Goal: Task Accomplishment & Management: Use online tool/utility

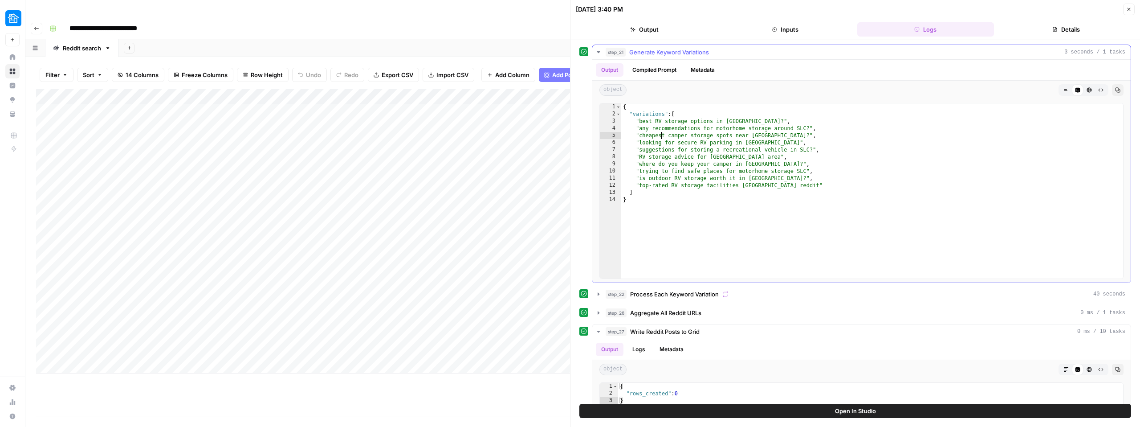
click at [660, 137] on div "{ "variations" : [ "best RV storage options in Salt Lake City?" , "any recommen…" at bounding box center [872, 197] width 502 height 189
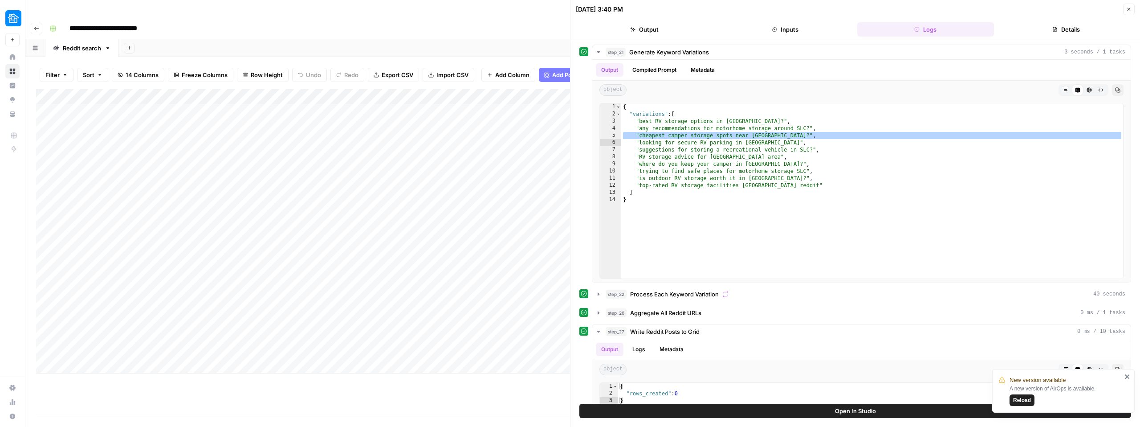
click at [327, 89] on div "Add Column" at bounding box center [303, 231] width 534 height 284
click at [278, 164] on span "Edit Workflow" at bounding box center [303, 166] width 78 height 9
click at [700, 143] on div "{ "variations" : [ "best RV storage options in Salt Lake City?" , "any recommen…" at bounding box center [872, 197] width 502 height 189
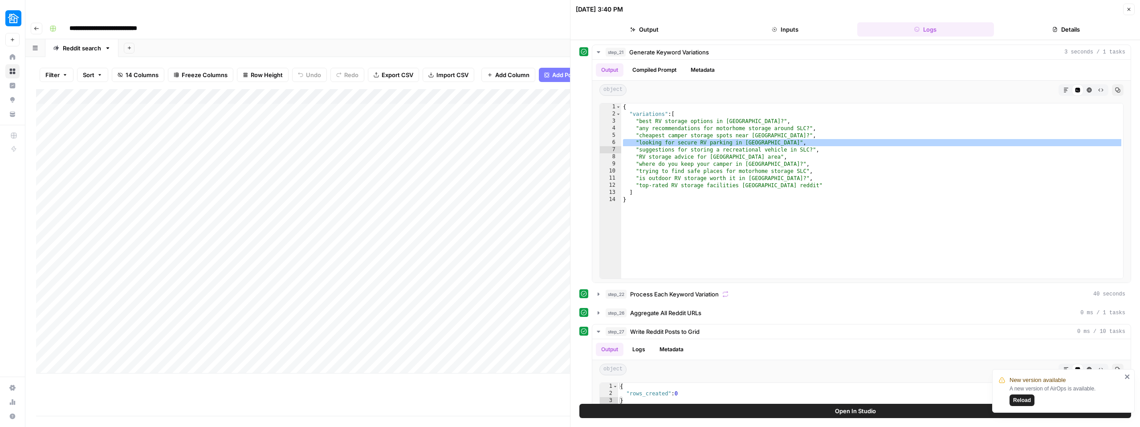
click at [677, 148] on div "{ "variations" : [ "best RV storage options in Salt Lake City?" , "any recommen…" at bounding box center [872, 197] width 502 height 189
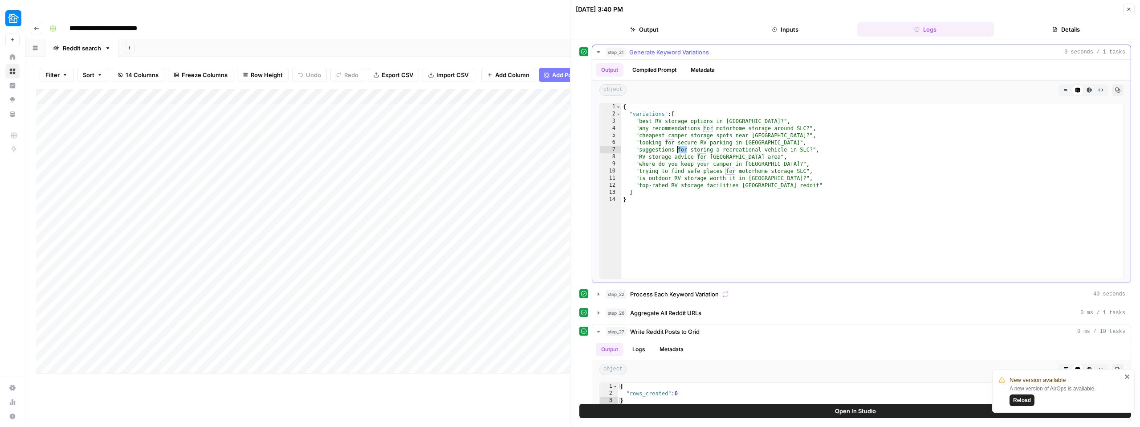
click at [677, 148] on div "{ "variations" : [ "best RV storage options in Salt Lake City?" , "any recommen…" at bounding box center [872, 197] width 502 height 189
drag, startPoint x: 639, startPoint y: 157, endPoint x: 771, endPoint y: 158, distance: 131.8
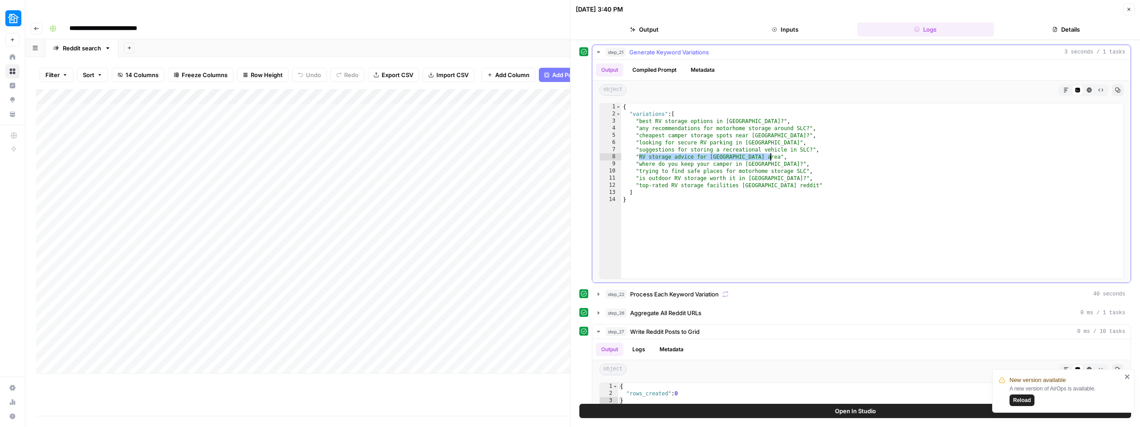
click at [771, 158] on div "{ "variations" : [ "best RV storage options in Salt Lake City?" , "any recommen…" at bounding box center [872, 197] width 502 height 189
click at [675, 165] on div "{ "variations" : [ "best RV storage options in Salt Lake City?" , "any recommen…" at bounding box center [872, 197] width 502 height 189
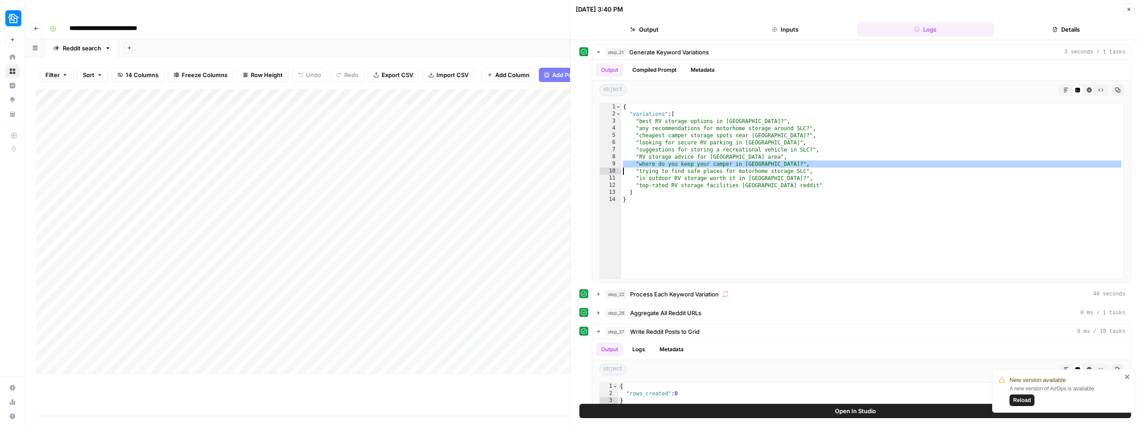
click at [688, 169] on div "{ "variations" : [ "best RV storage options in Salt Lake City?" , "any recommen…" at bounding box center [872, 197] width 502 height 189
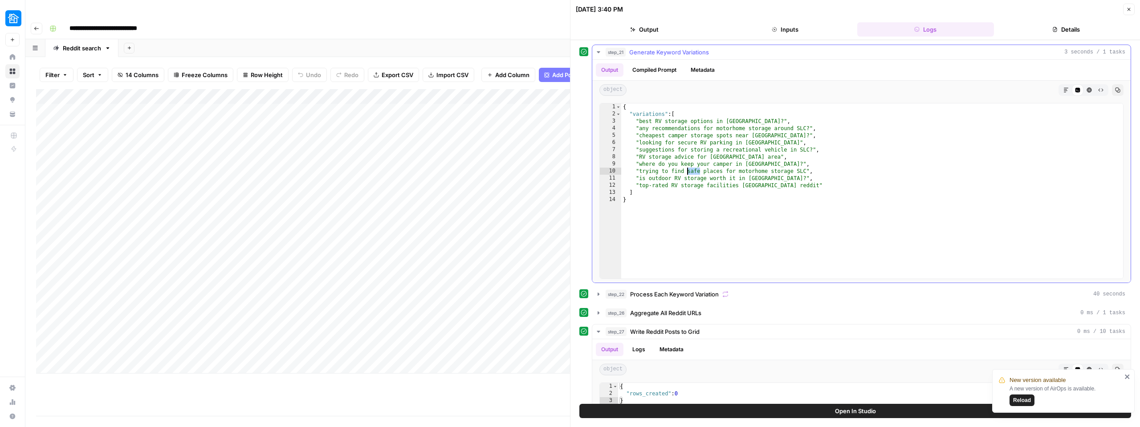
click at [688, 169] on div "{ "variations" : [ "best RV storage options in Salt Lake City?" , "any recommen…" at bounding box center [872, 197] width 502 height 189
click at [691, 180] on div "{ "variations" : [ "best RV storage options in Salt Lake City?" , "any recommen…" at bounding box center [872, 197] width 502 height 189
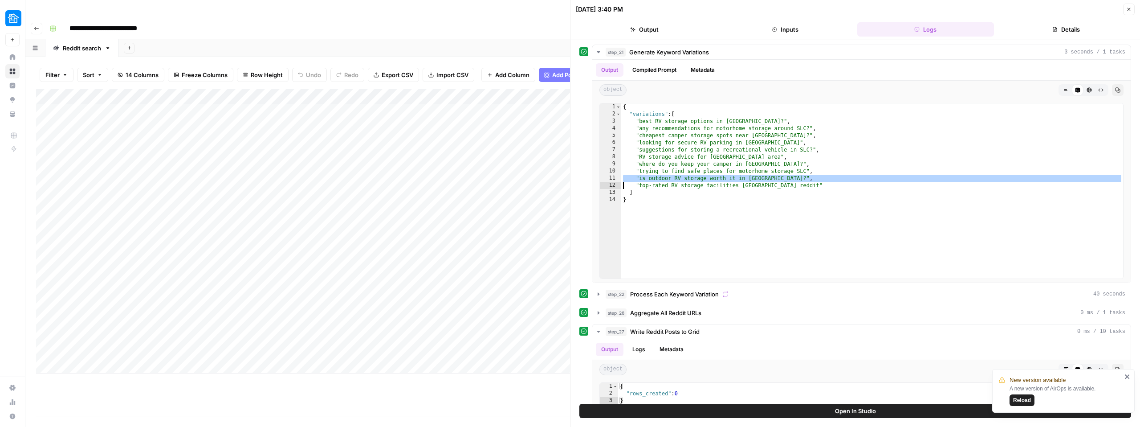
click at [673, 184] on div "{ "variations" : [ "best RV storage options in Salt Lake City?" , "any recommen…" at bounding box center [872, 197] width 502 height 189
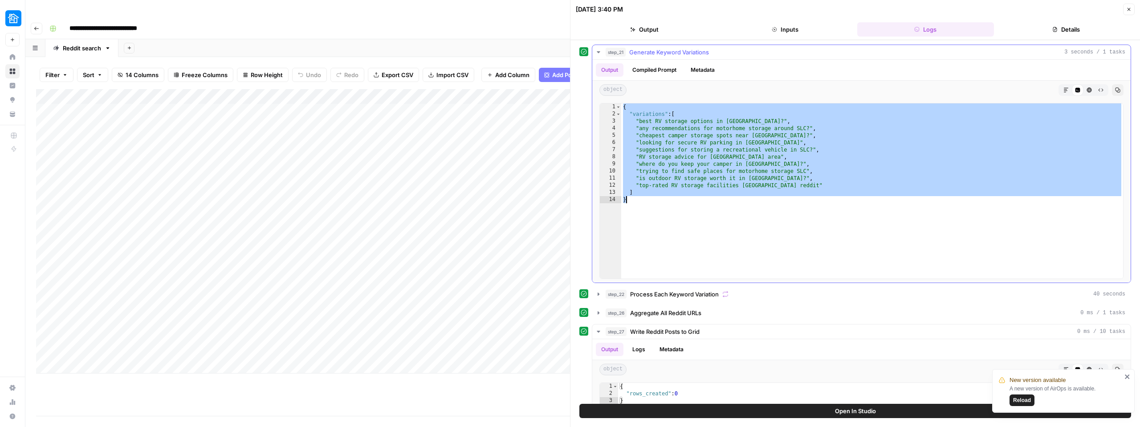
click at [674, 184] on div "{ "variations" : [ "best RV storage options in Salt Lake City?" , "any recommen…" at bounding box center [872, 197] width 502 height 189
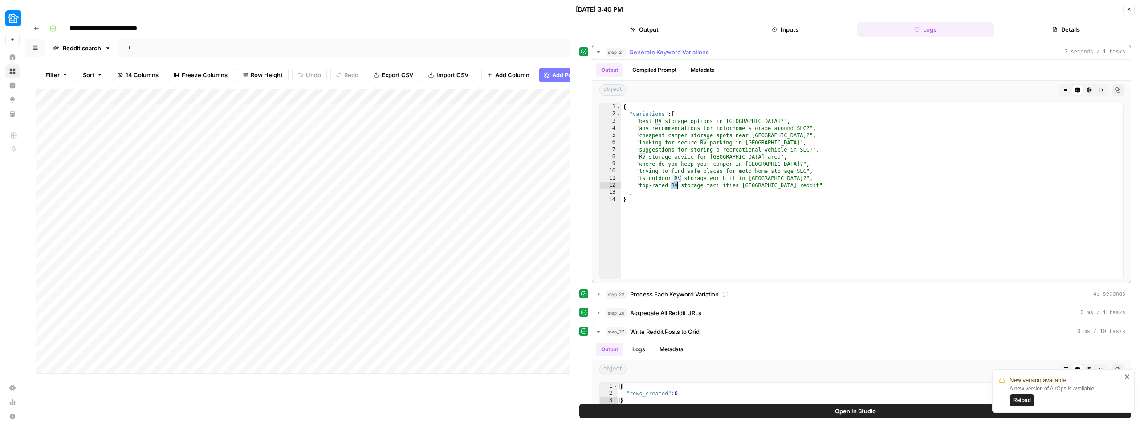
click at [674, 184] on div "{ "variations" : [ "best RV storage options in Salt Lake City?" , "any recommen…" at bounding box center [872, 197] width 502 height 189
type textarea "**********"
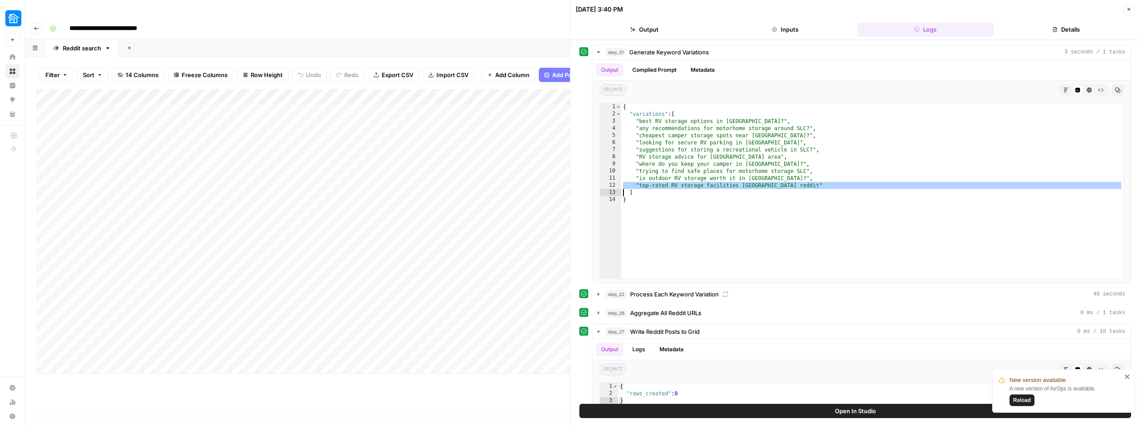
click at [61, 327] on div "Add Column" at bounding box center [303, 231] width 534 height 284
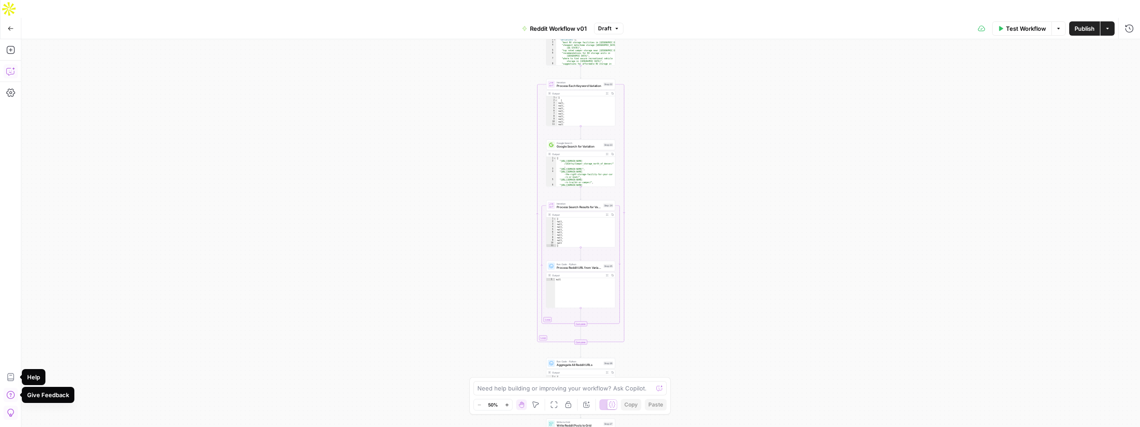
click at [8, 67] on icon "button" at bounding box center [10, 71] width 9 height 9
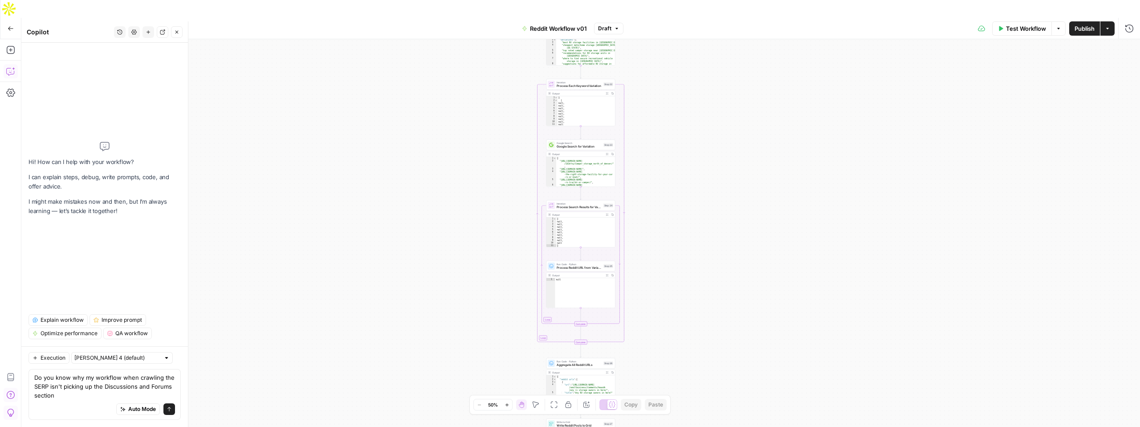
type textarea "Do you know why my workflow when crawling the SERP isn't picking up the Discuss…"
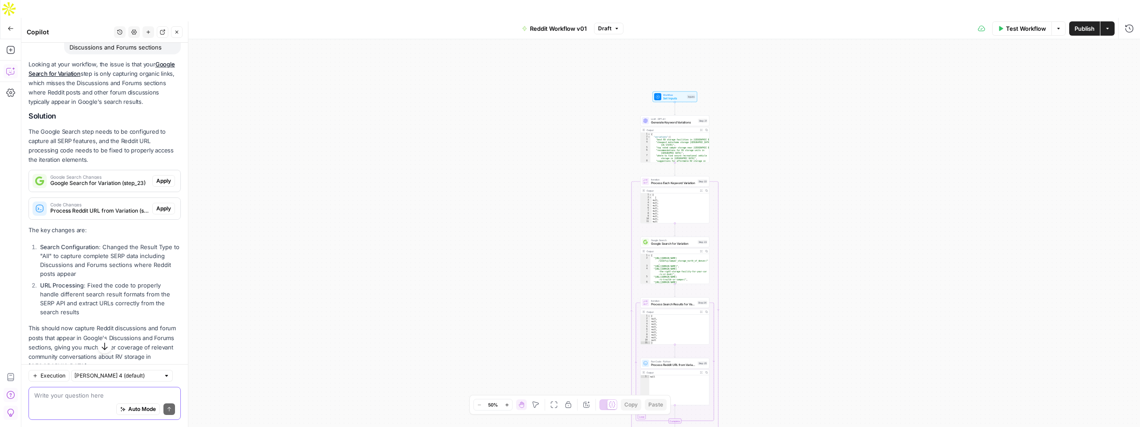
scroll to position [102, 0]
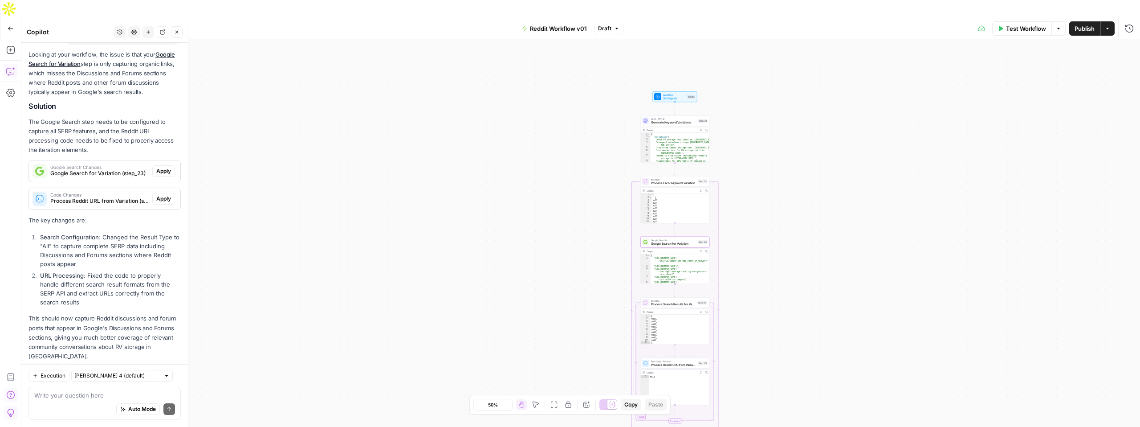
click at [134, 167] on span "Google Search Changes" at bounding box center [99, 167] width 98 height 4
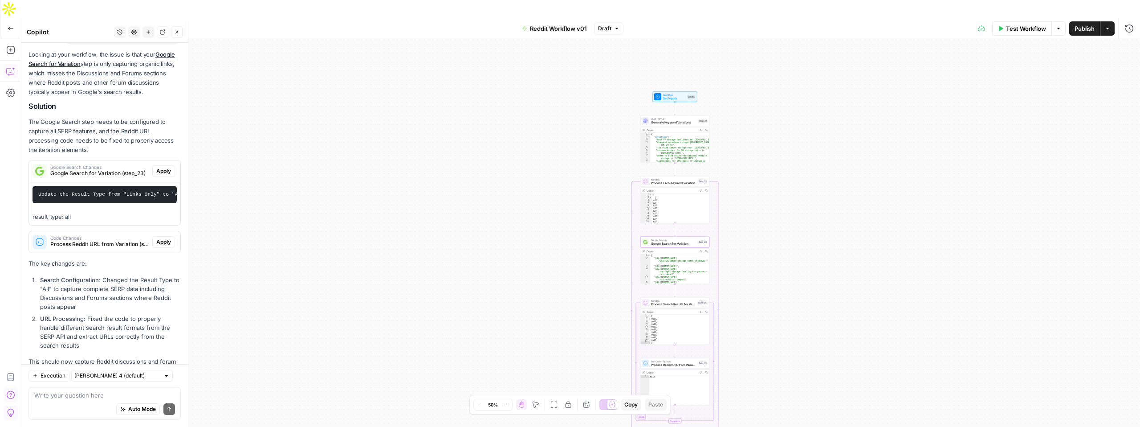
click at [164, 170] on span "Apply" at bounding box center [163, 171] width 15 height 8
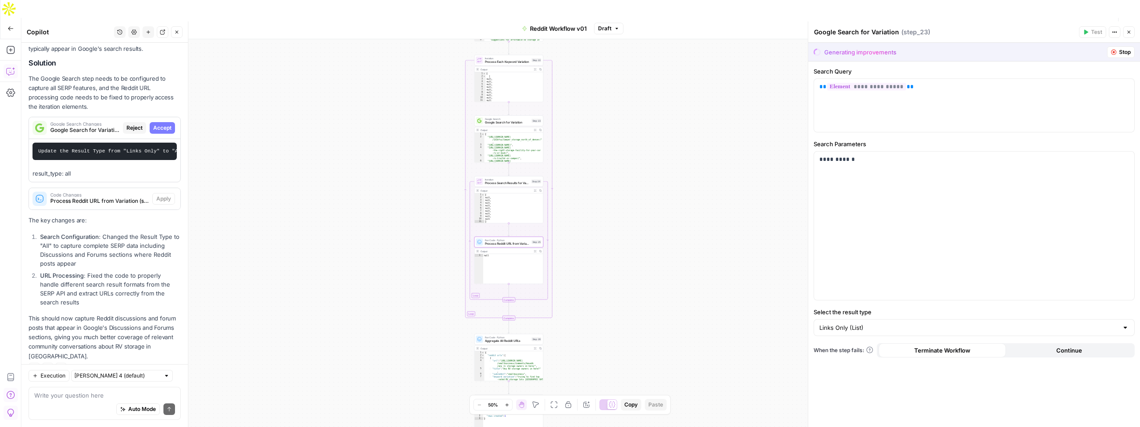
click at [124, 193] on span "Code Changes" at bounding box center [99, 194] width 98 height 4
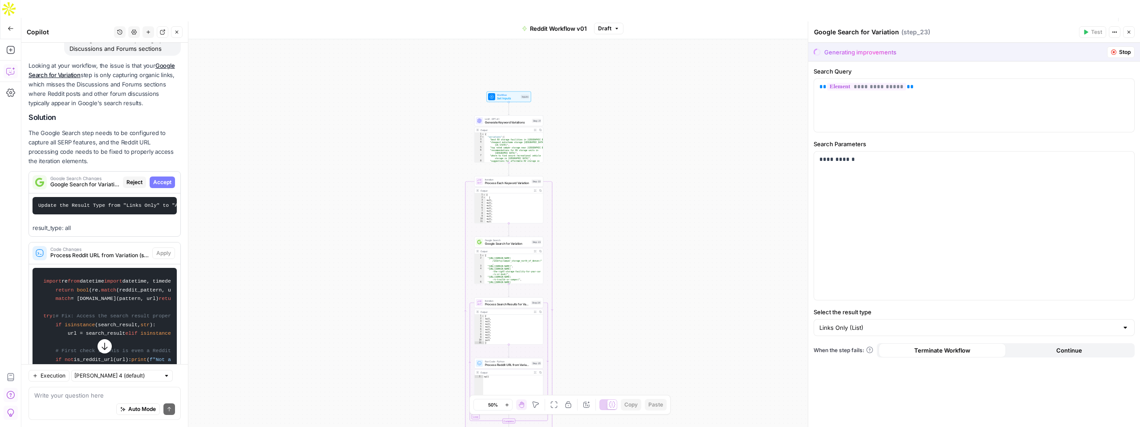
scroll to position [151, 0]
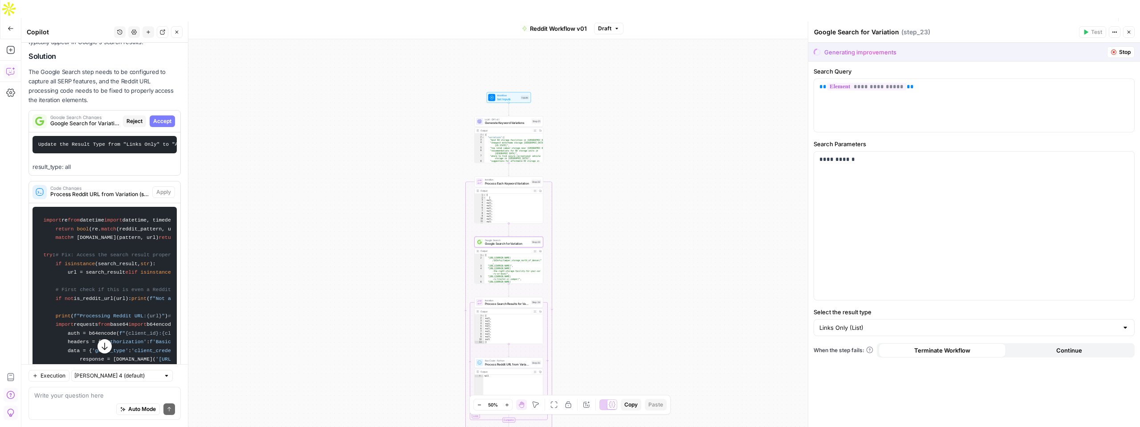
click at [163, 117] on span "Accept" at bounding box center [162, 121] width 18 height 8
type input "Raw (JSON)"
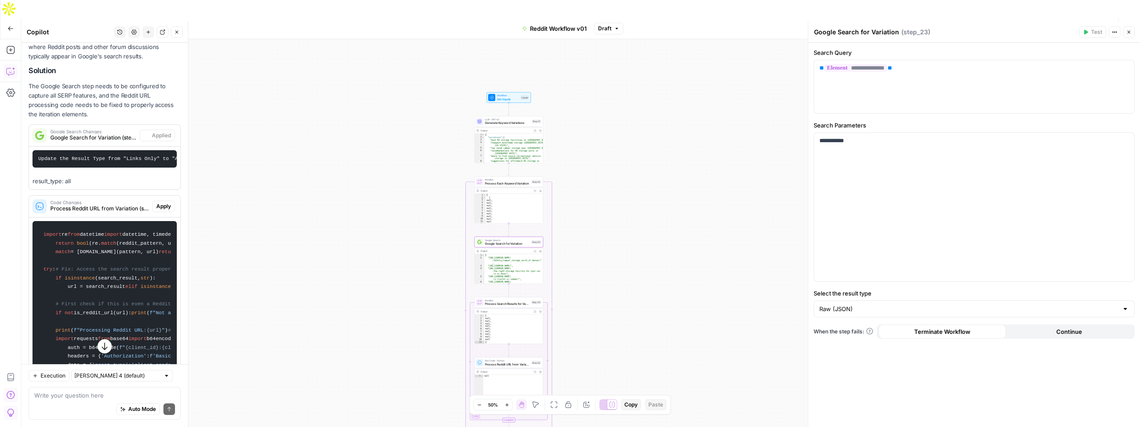
scroll to position [166, 0]
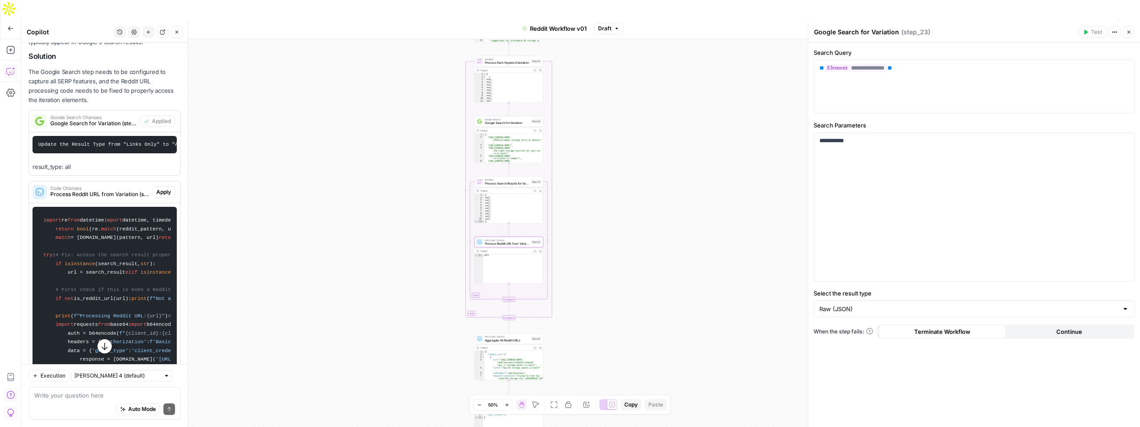
click at [164, 193] on span "Apply" at bounding box center [163, 192] width 15 height 8
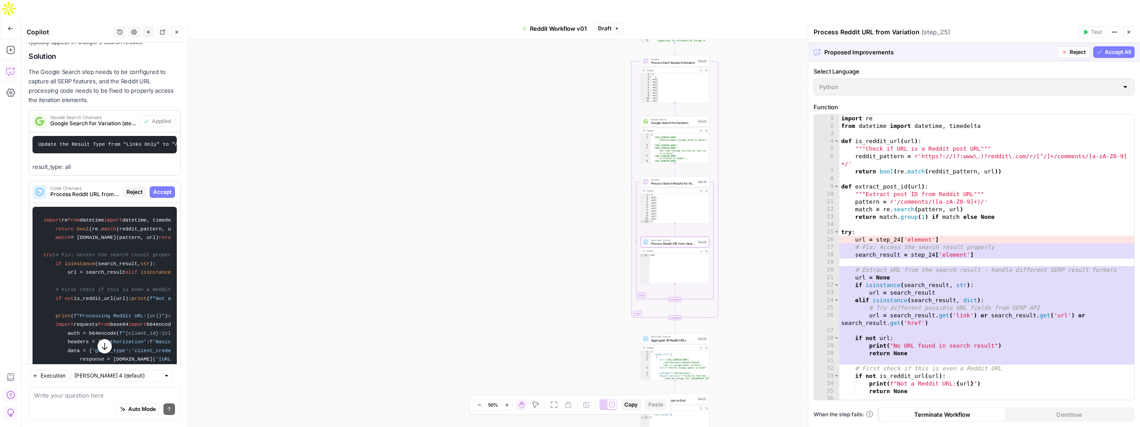
click at [164, 194] on span "Accept" at bounding box center [162, 192] width 18 height 8
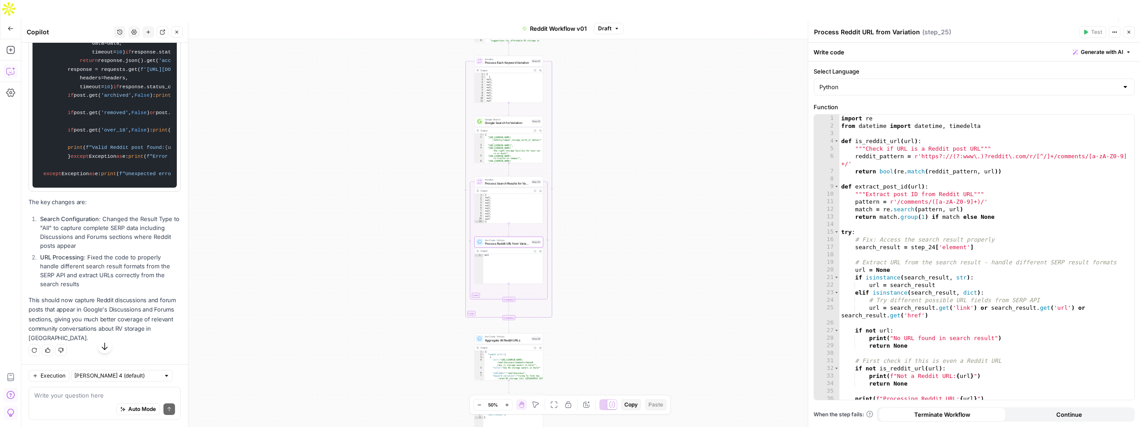
scroll to position [1270, 0]
click at [82, 404] on div "Auto Mode Send" at bounding box center [104, 409] width 141 height 20
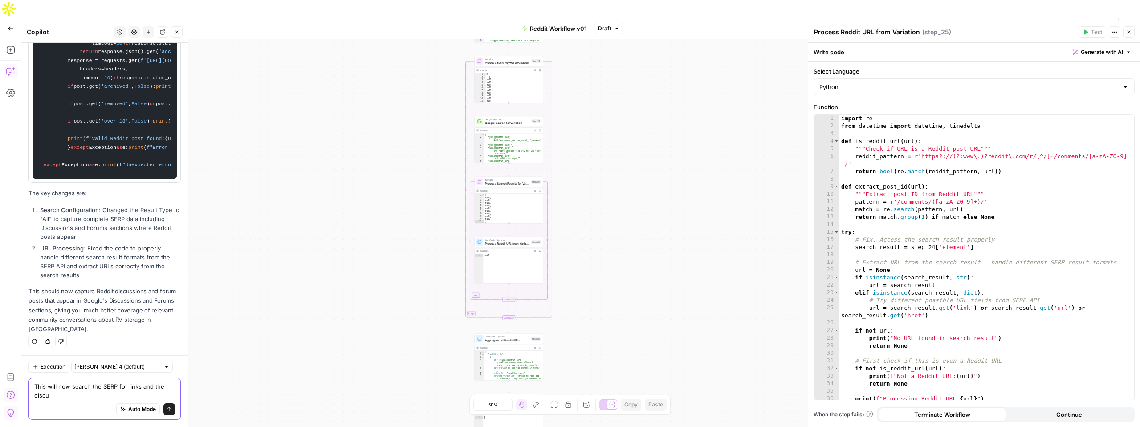
scroll to position [1279, 0]
type textarea "This will now search the SERP for links and the discussion?"
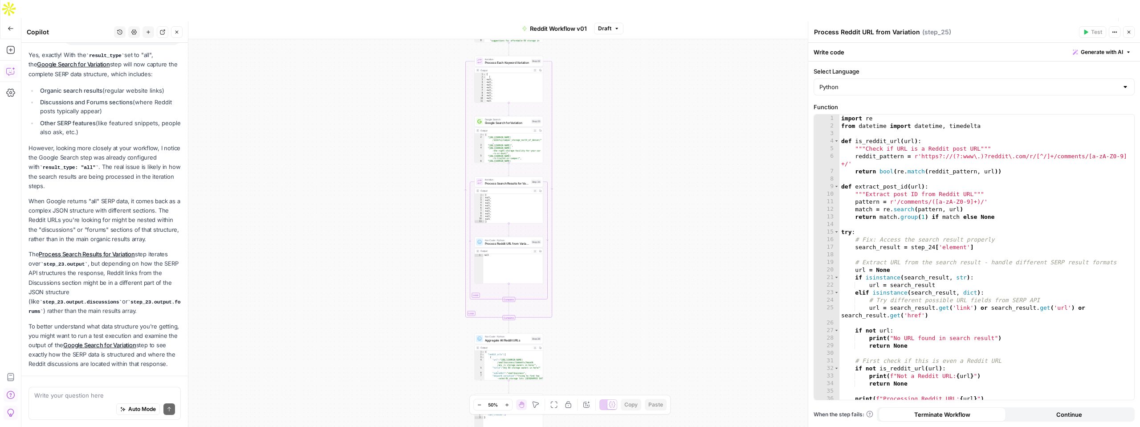
scroll to position [1612, 0]
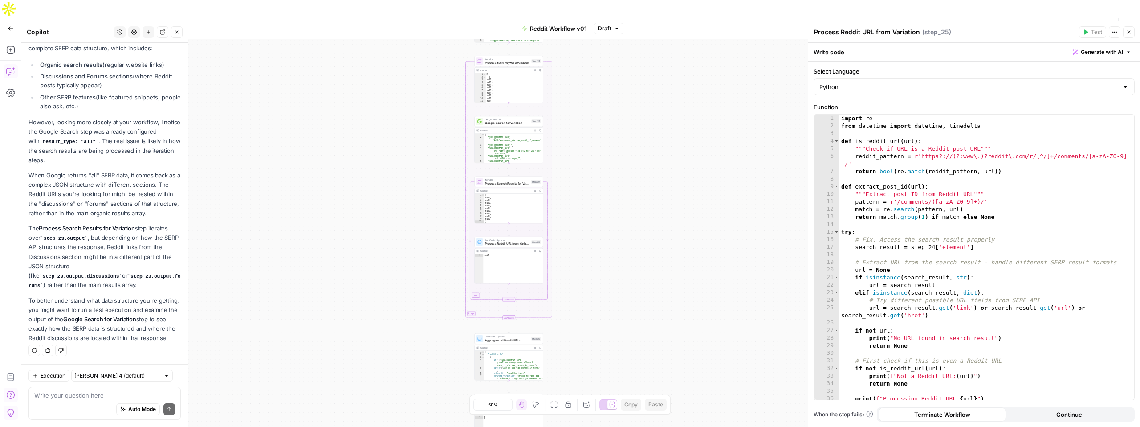
click at [1083, 24] on span "Publish" at bounding box center [1084, 28] width 20 height 9
click at [929, 18] on div "Test Workflow Options Publish Actions Run History" at bounding box center [885, 28] width 510 height 21
click at [1006, 24] on span "Test Workflow" at bounding box center [1026, 28] width 40 height 9
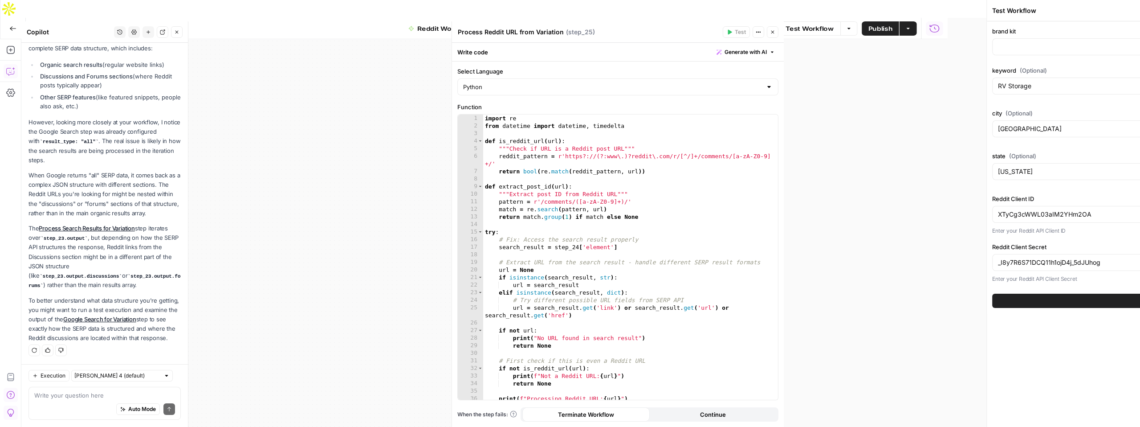
type input "Neighbor"
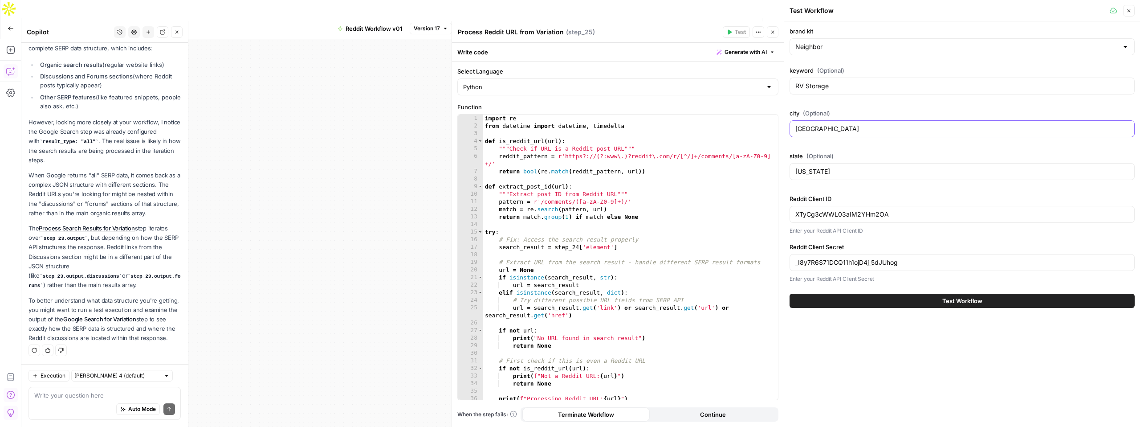
click at [820, 128] on input "[GEOGRAPHIC_DATA]" at bounding box center [961, 128] width 333 height 9
type input "D"
type input "[GEOGRAPHIC_DATA]"
type input "[US_STATE]"
click at [929, 300] on button "Test Workflow" at bounding box center [961, 300] width 345 height 14
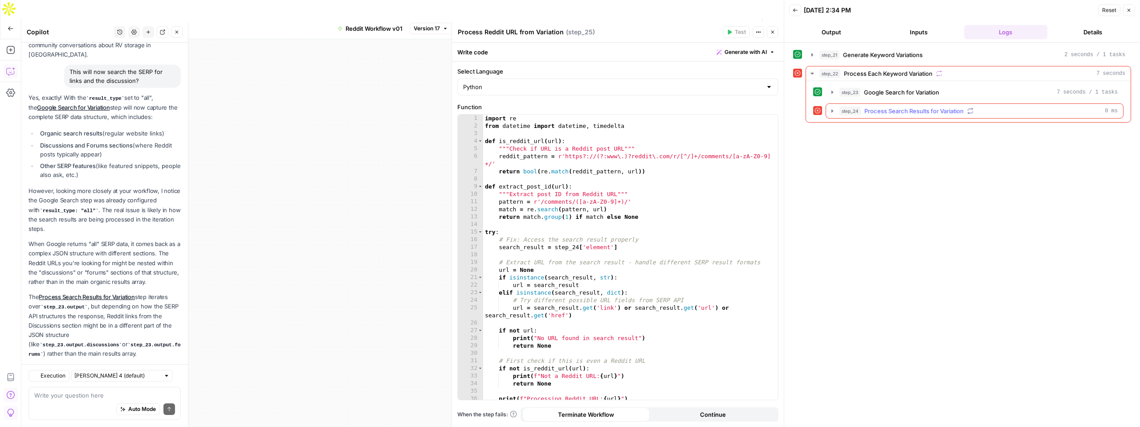
scroll to position [457, 0]
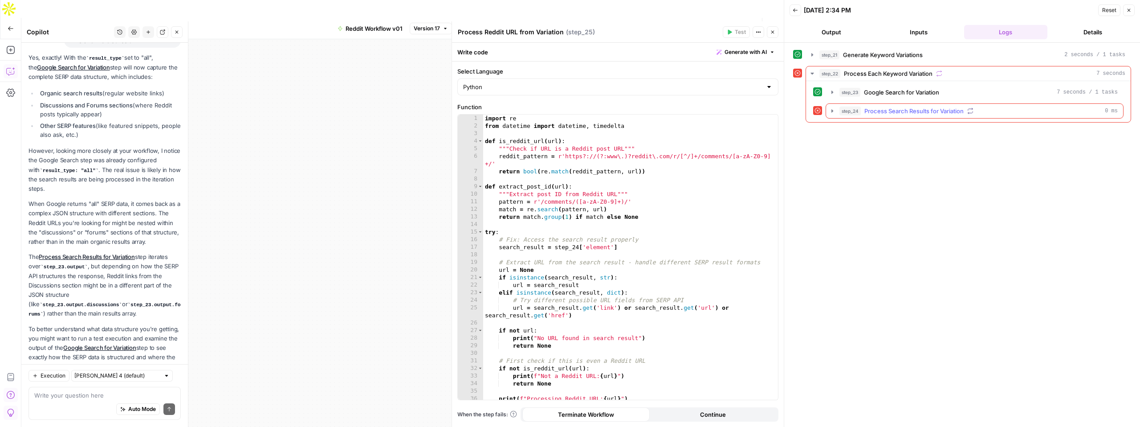
click at [1015, 109] on div "step_24 Process Search Results for Variation 0 ms" at bounding box center [978, 110] width 278 height 9
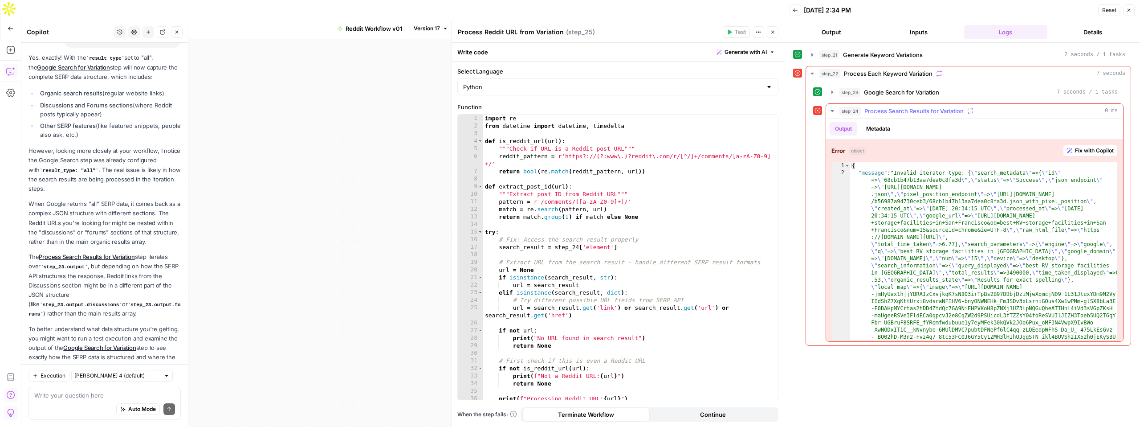
click at [1081, 149] on span "Fix with Copilot" at bounding box center [1094, 150] width 39 height 8
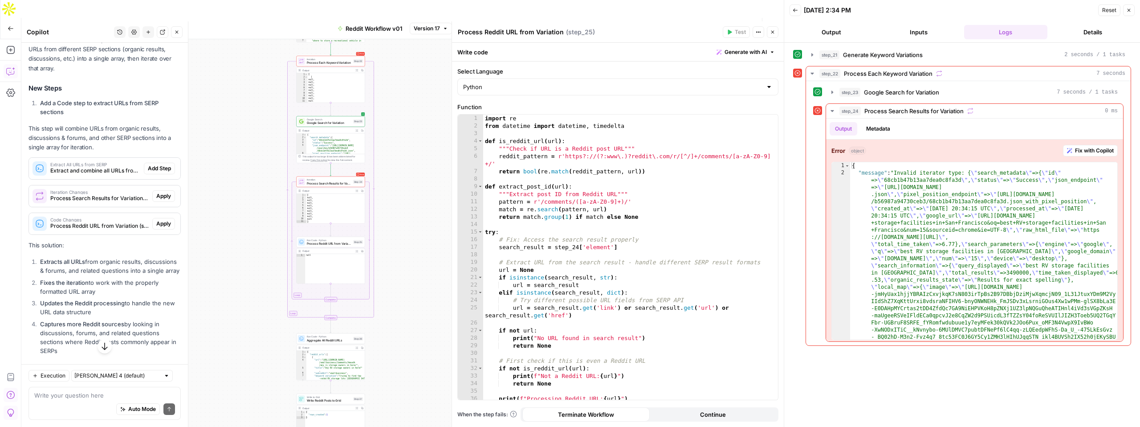
scroll to position [905, 0]
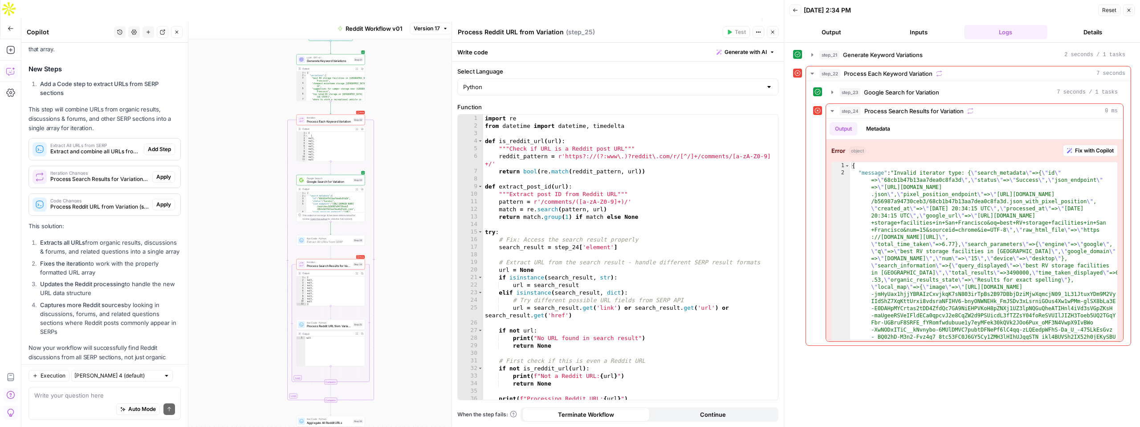
click at [160, 145] on span "Add Step" at bounding box center [159, 149] width 23 height 8
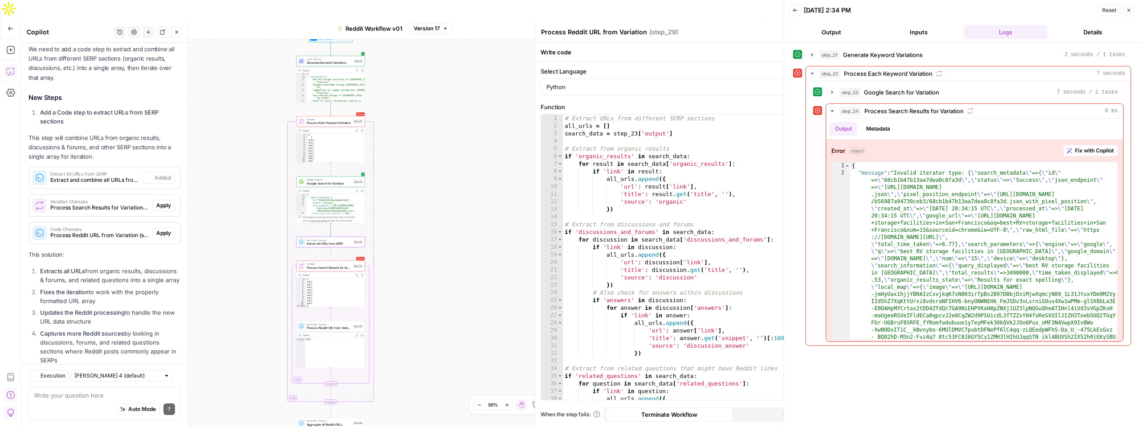
type textarea "Extract All URLs from SERP"
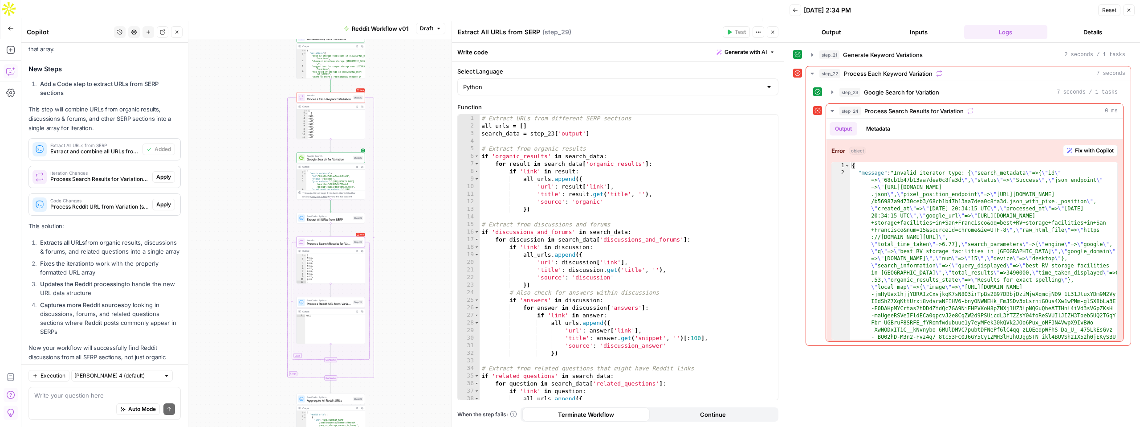
click at [159, 171] on button "Apply" at bounding box center [163, 177] width 23 height 12
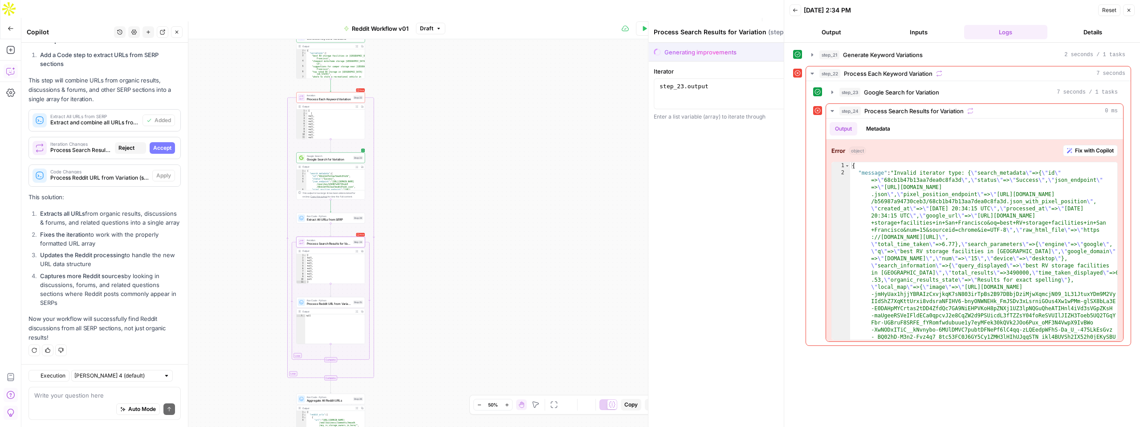
scroll to position [890, 0]
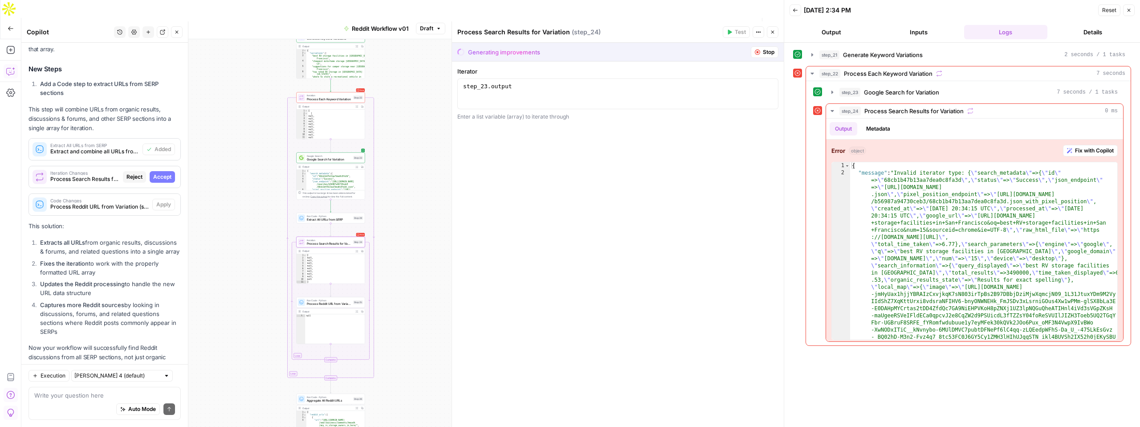
click at [159, 171] on button "Accept" at bounding box center [162, 177] width 25 height 12
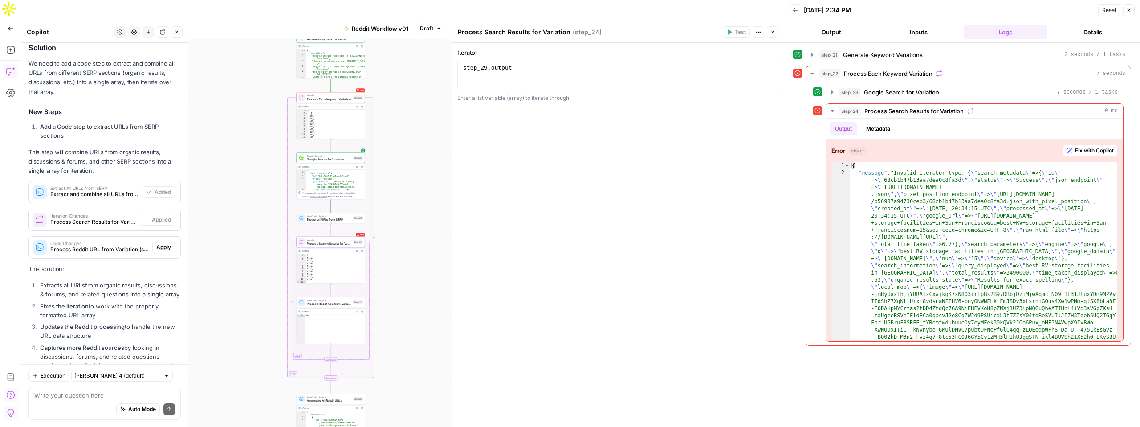
scroll to position [933, 0]
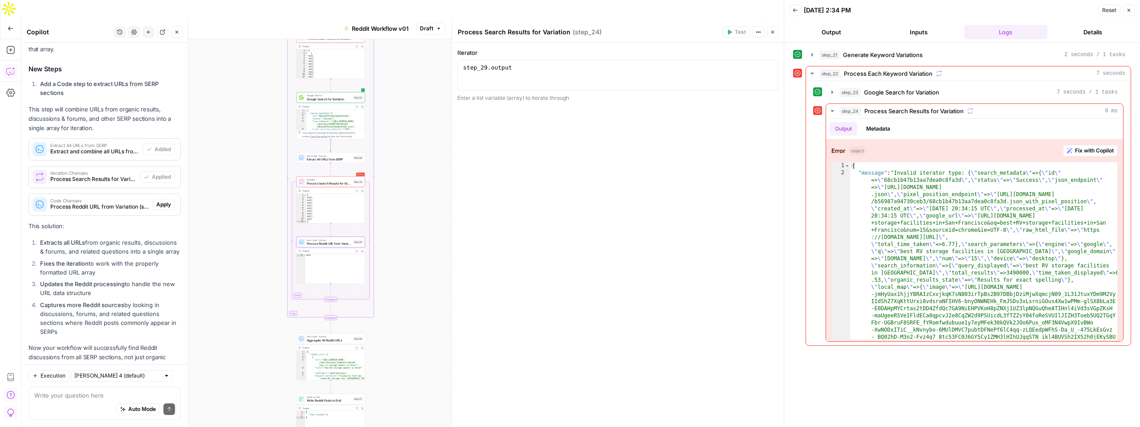
click at [163, 200] on span "Apply" at bounding box center [163, 204] width 15 height 8
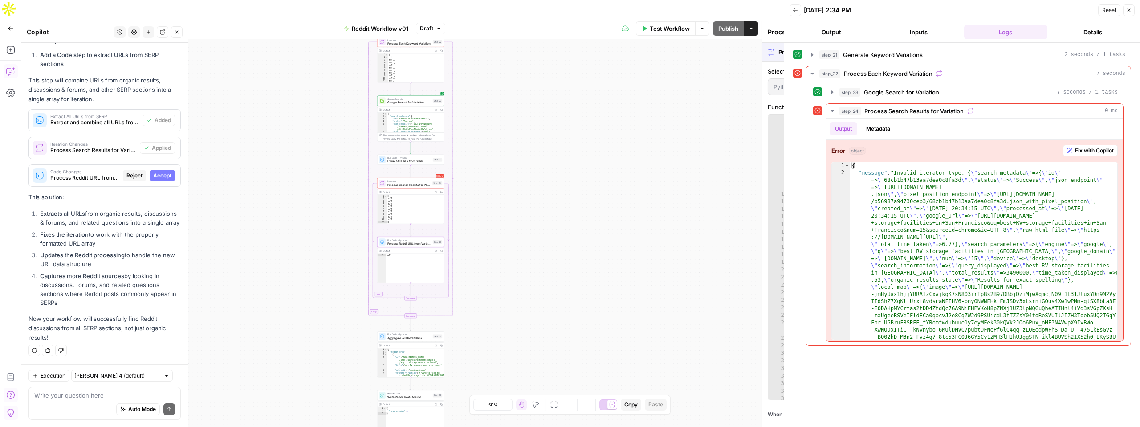
scroll to position [890, 0]
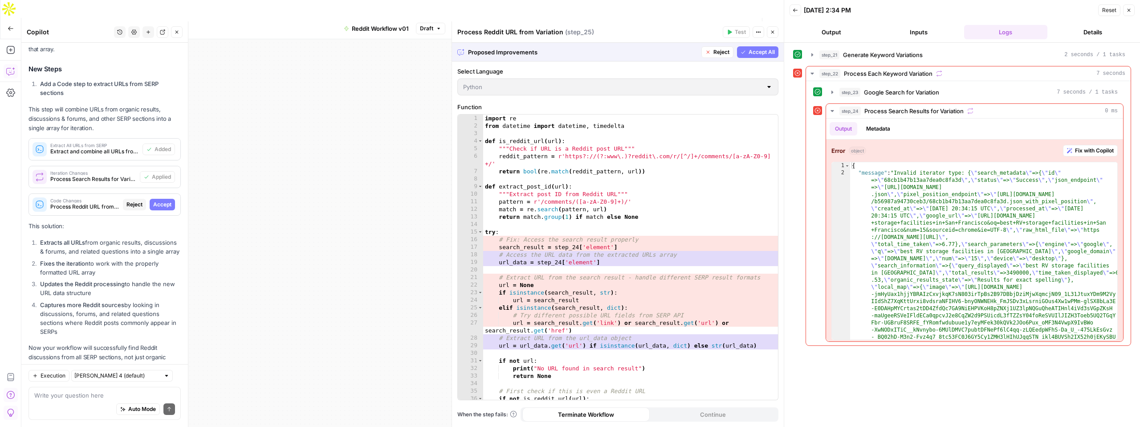
click at [163, 200] on span "Accept" at bounding box center [162, 204] width 18 height 8
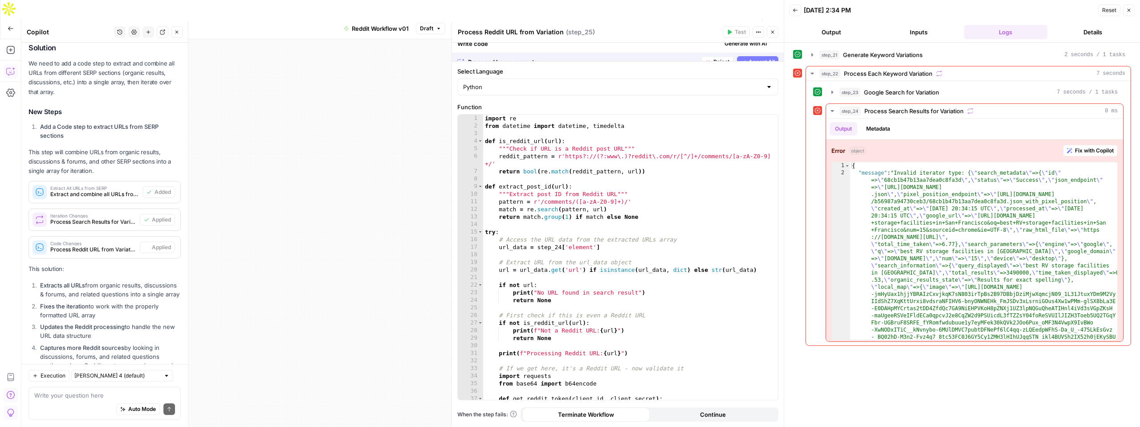
scroll to position [933, 0]
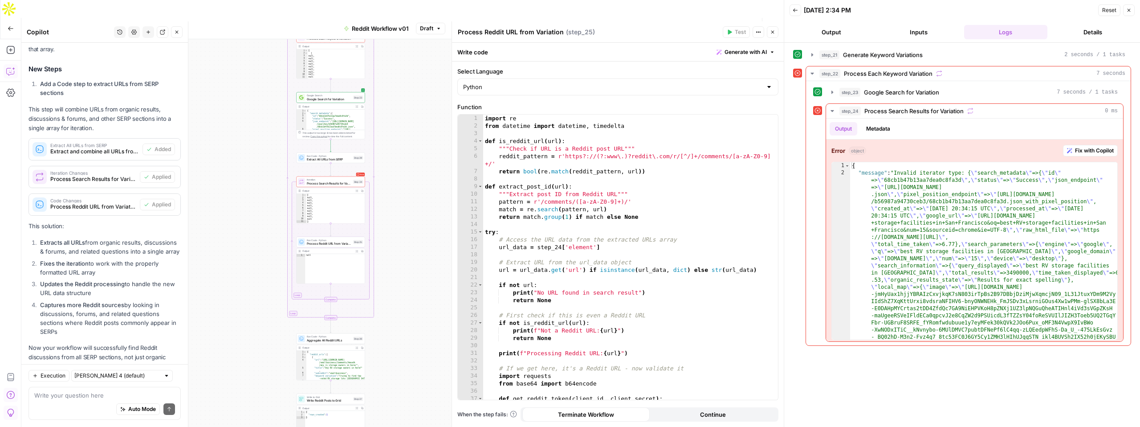
click at [994, 35] on button "Logs" at bounding box center [1006, 32] width 84 height 14
click at [845, 37] on button "Output" at bounding box center [831, 32] width 84 height 14
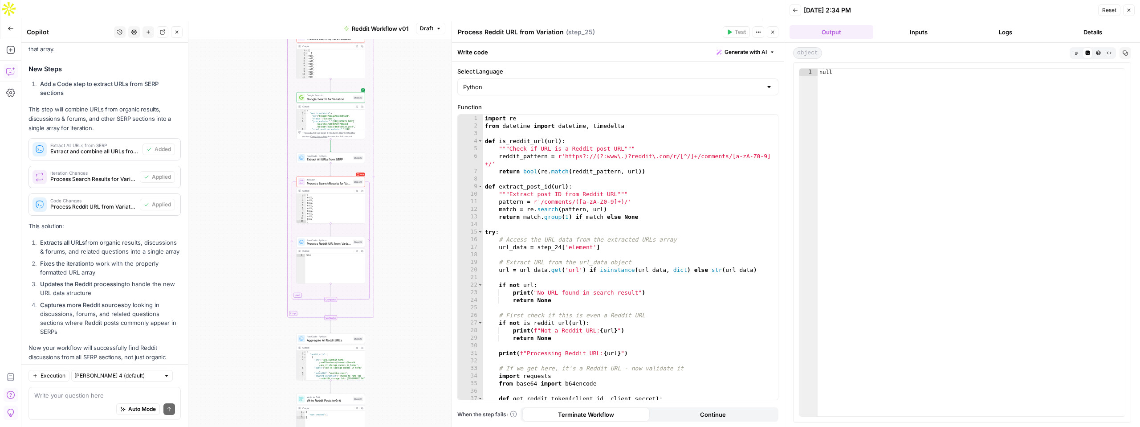
click at [727, 21] on button "Publish" at bounding box center [728, 28] width 31 height 14
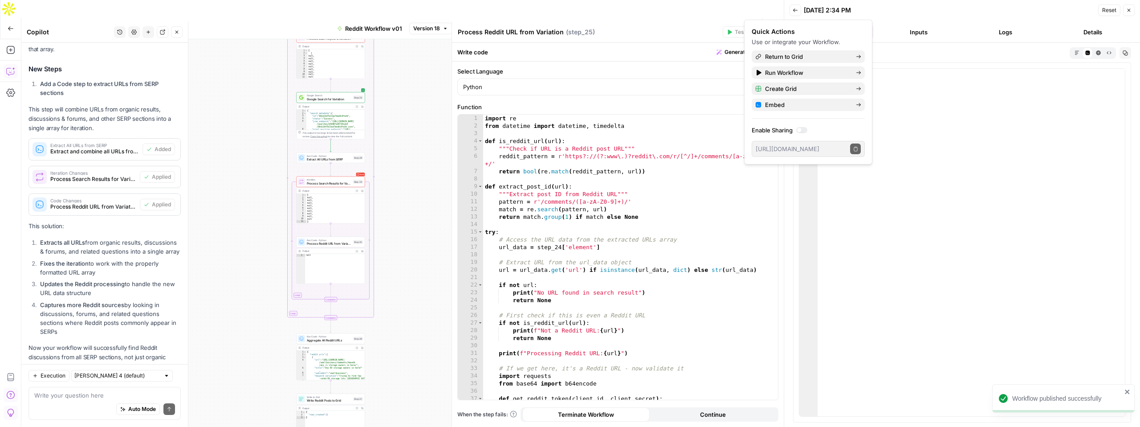
click at [675, 24] on span "Test Workflow" at bounding box center [670, 28] width 40 height 9
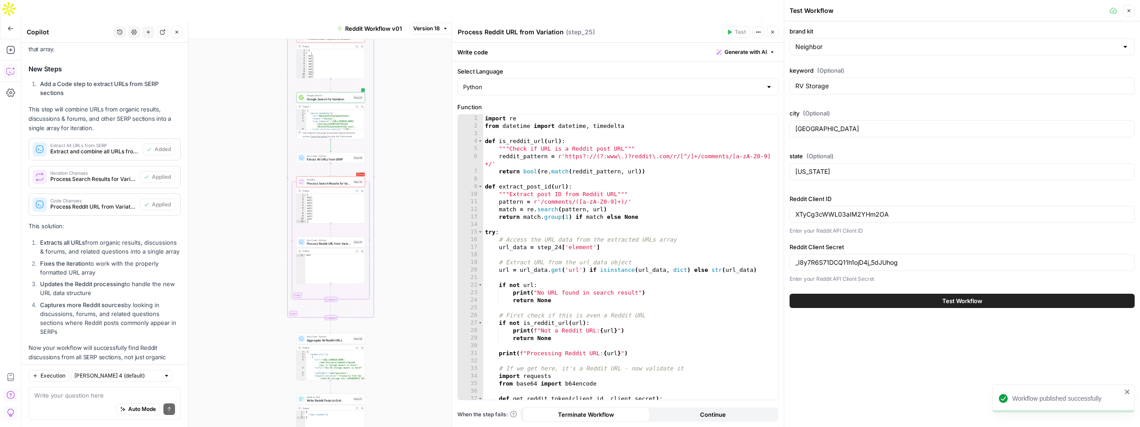
click at [971, 304] on span "Test Workflow" at bounding box center [962, 300] width 40 height 9
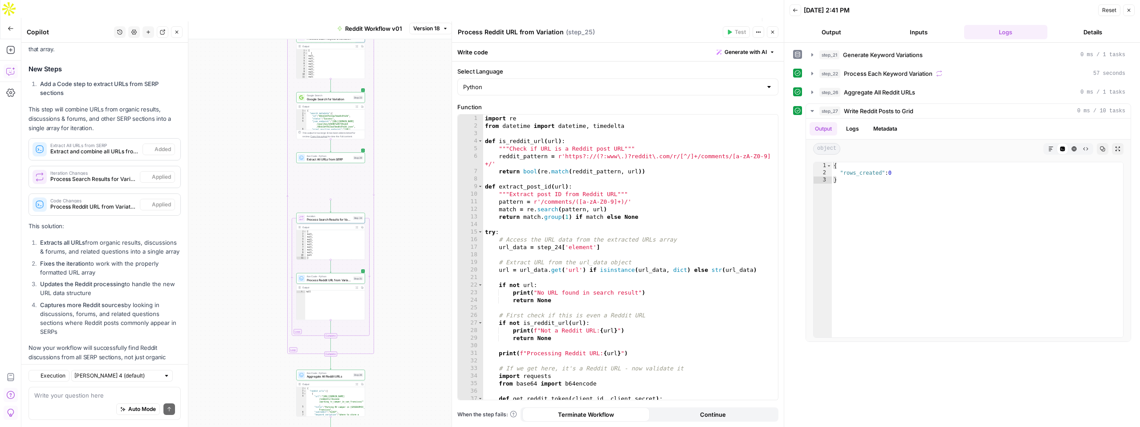
scroll to position [933, 0]
click at [874, 58] on span "Generate Keyword Variations" at bounding box center [883, 54] width 80 height 9
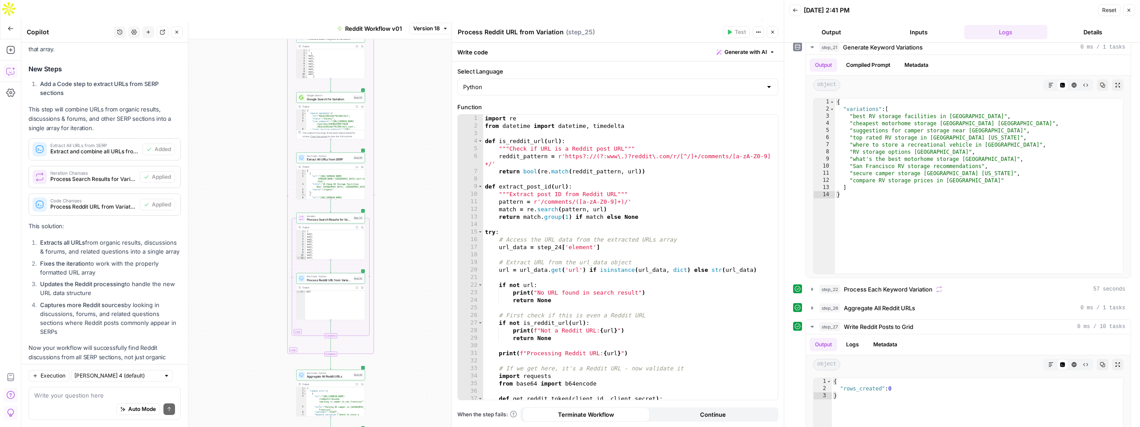
scroll to position [0, 0]
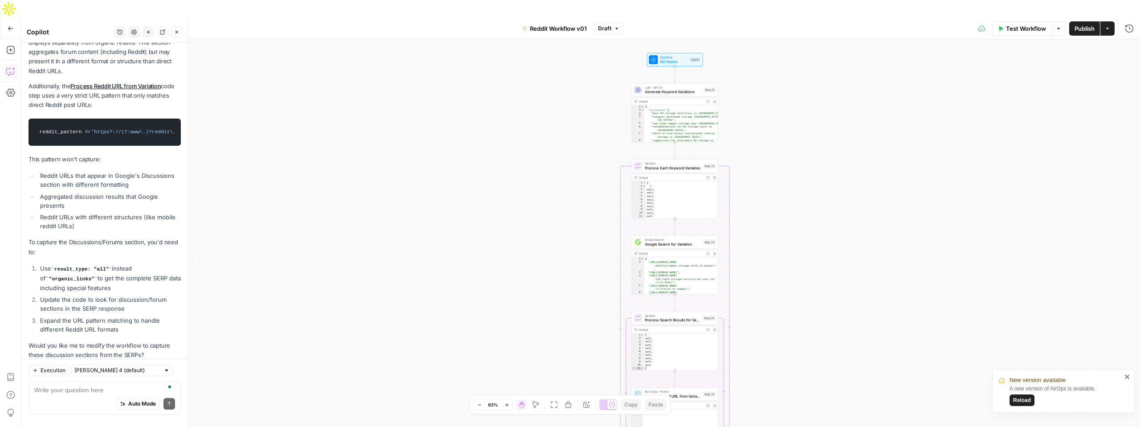
scroll to position [1056, 0]
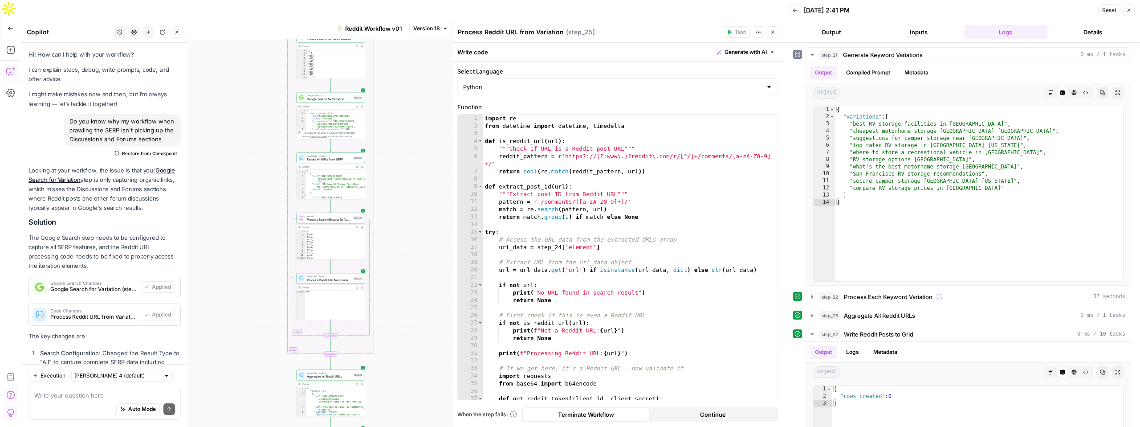
scroll to position [933, 0]
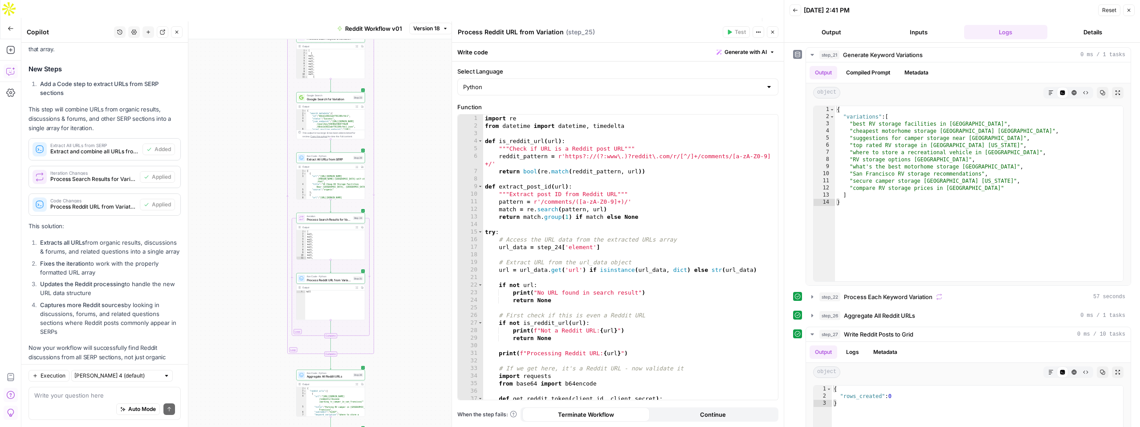
click at [725, 24] on span "Publish" at bounding box center [728, 28] width 20 height 9
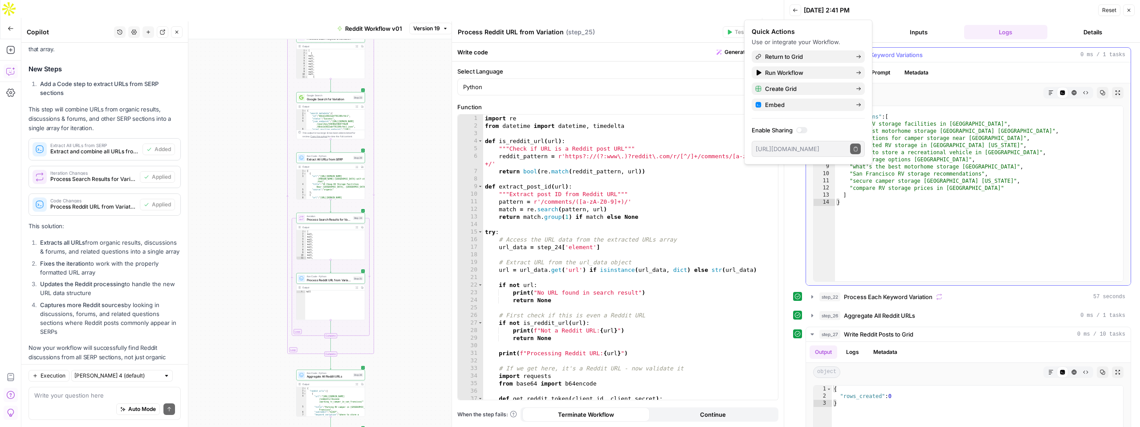
click at [939, 195] on div "{ "variations" : [ "best RV storage facilities in San Francisco" , "cheapest mo…" at bounding box center [979, 200] width 288 height 189
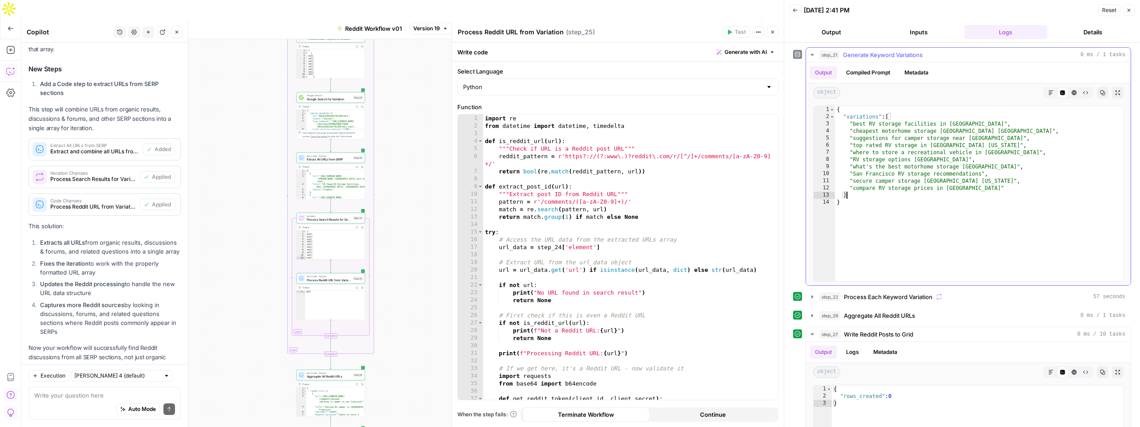
click at [894, 126] on div "{ "variations" : [ "best RV storage facilities in San Francisco" , "cheapest mo…" at bounding box center [979, 200] width 288 height 189
click at [887, 126] on div "{ "variations" : [ "best RV storage facilities in San Francisco" , "cheapest mo…" at bounding box center [979, 200] width 288 height 189
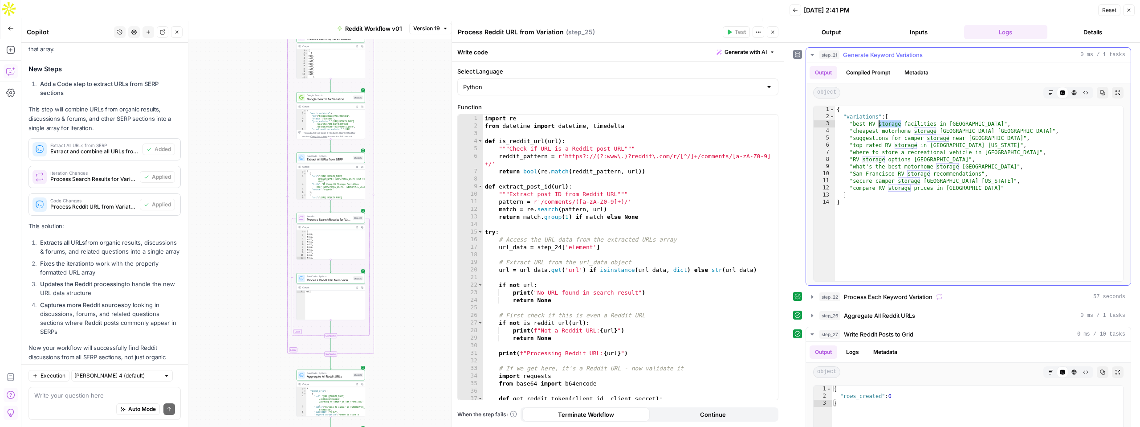
click at [887, 126] on div "{ "variations" : [ "best RV storage facilities in San Francisco" , "cheapest mo…" at bounding box center [979, 200] width 288 height 189
type textarea "**********"
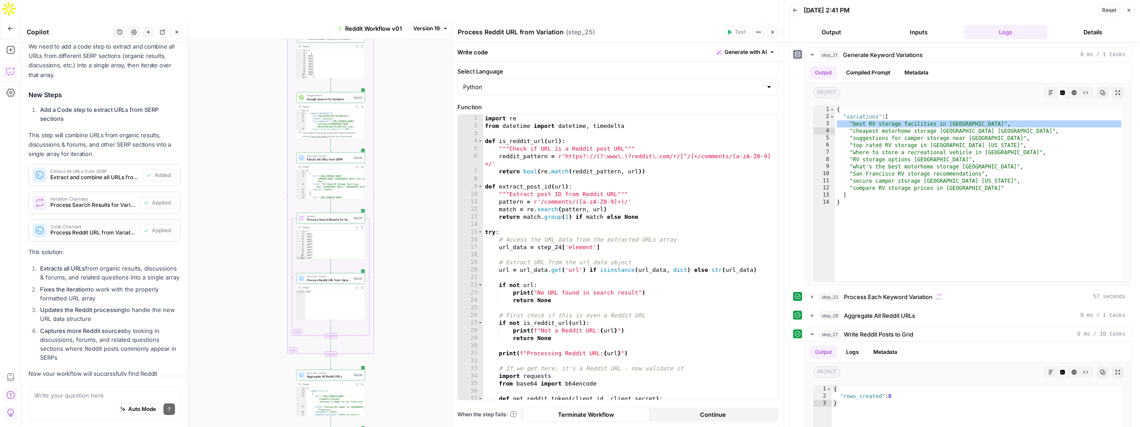
scroll to position [933, 0]
